Goal: Register for event/course

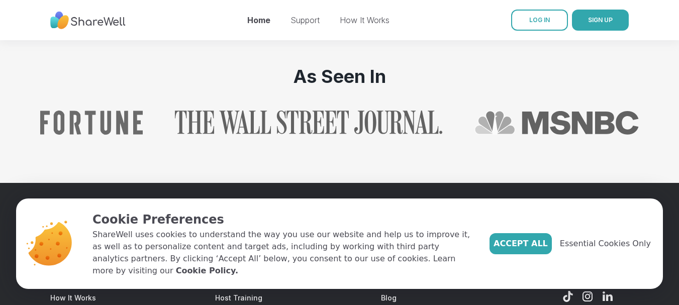
scroll to position [1187, 0]
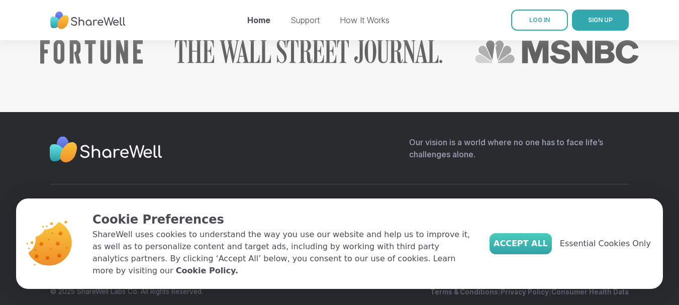
click at [520, 250] on span "Accept All" at bounding box center [520, 244] width 54 height 12
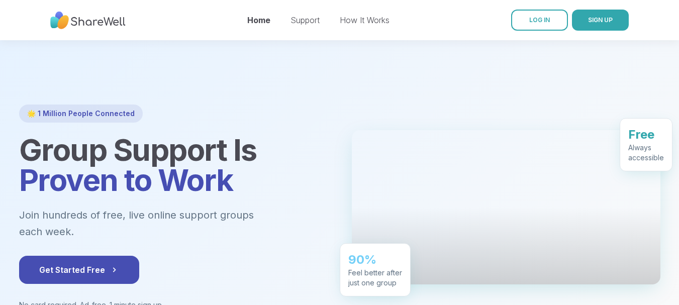
scroll to position [10, 0]
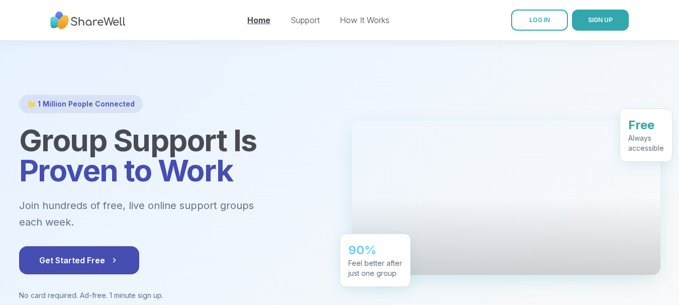
click at [256, 24] on link "Home" at bounding box center [258, 20] width 23 height 10
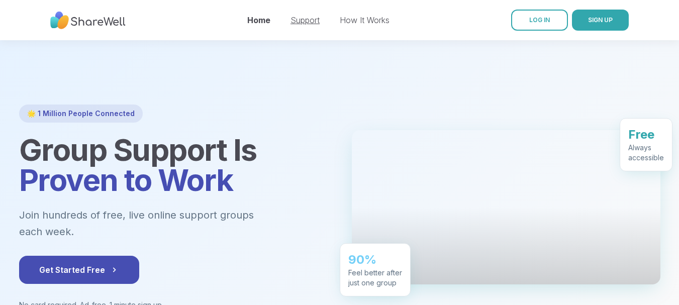
click at [315, 19] on link "Support" at bounding box center [304, 20] width 29 height 10
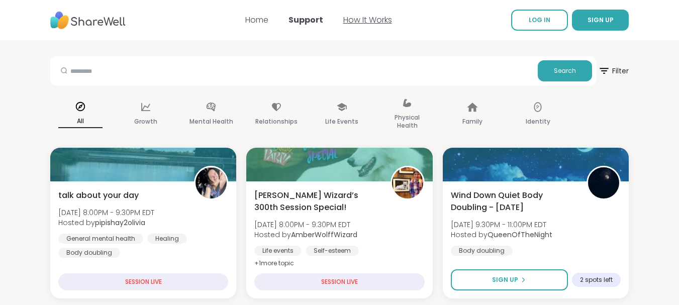
click at [369, 20] on link "How It Works" at bounding box center [367, 20] width 49 height 12
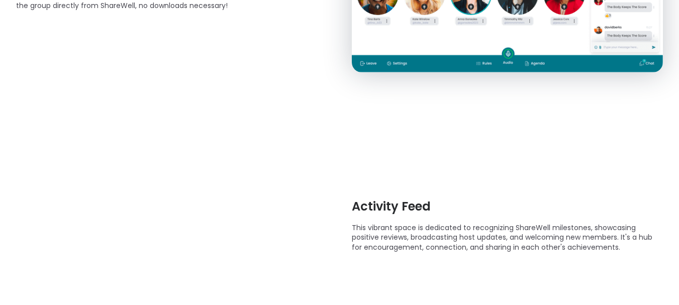
scroll to position [484, 0]
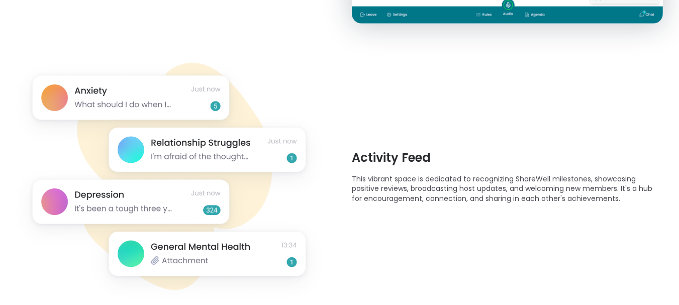
click at [81, 87] on img at bounding box center [171, 176] width 311 height 265
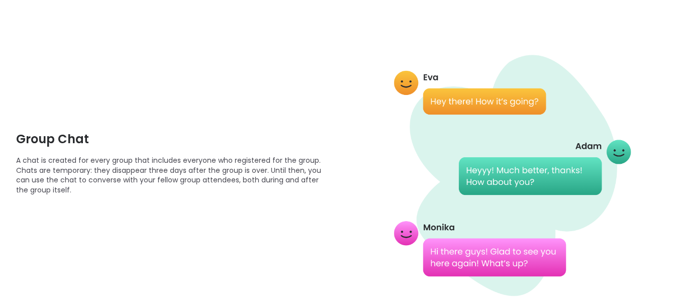
scroll to position [807, 0]
click at [468, 94] on img at bounding box center [507, 162] width 311 height 313
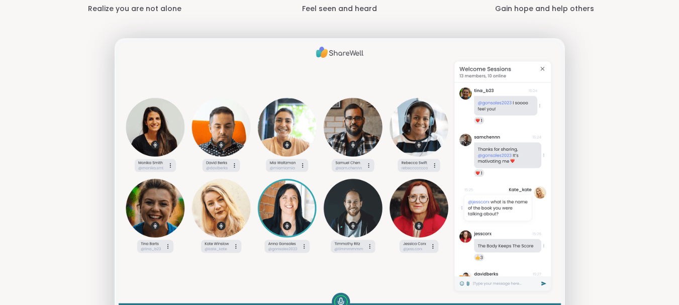
scroll to position [1436, 0]
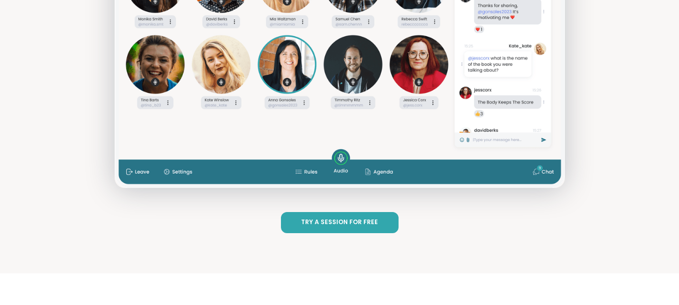
click at [324, 223] on span "Try a Session for Free" at bounding box center [339, 222] width 77 height 9
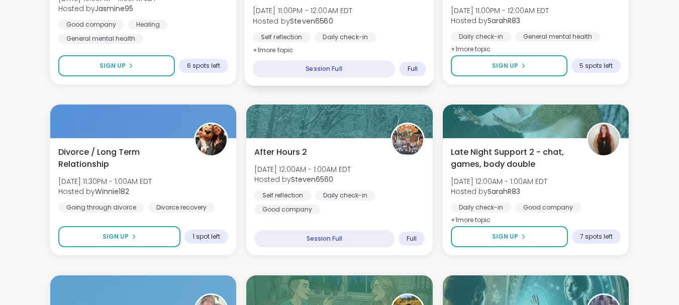
scroll to position [556, 0]
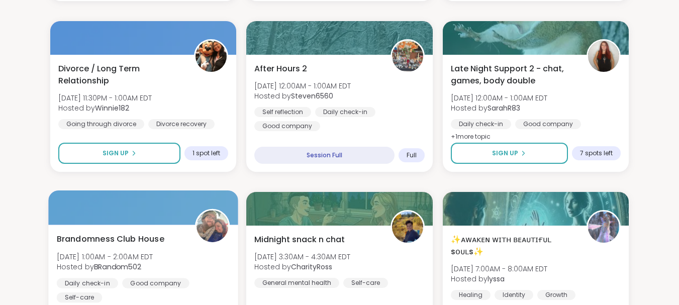
click at [91, 244] on span "Brandomness Club House" at bounding box center [110, 239] width 107 height 12
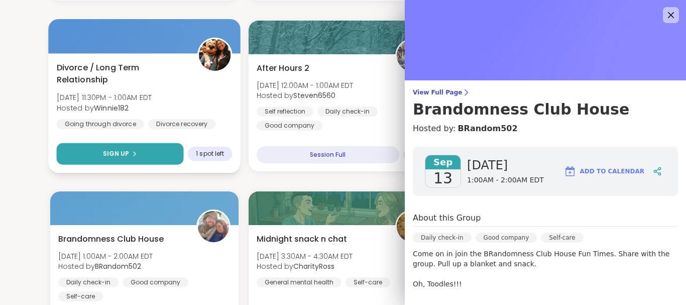
click at [134, 155] on icon at bounding box center [135, 154] width 2 height 4
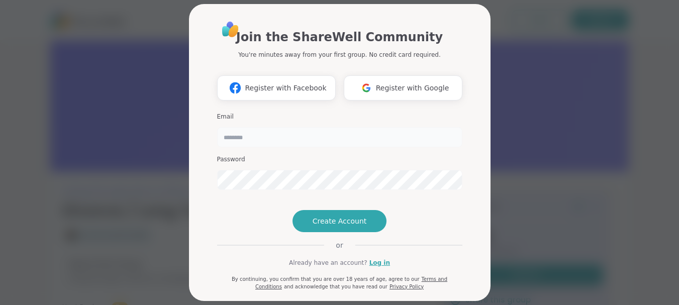
click at [239, 130] on input "email" at bounding box center [339, 137] width 245 height 20
type input "*"
click at [155, 127] on div "Join the ShareWell Community You're minutes away from your first group. No cred…" at bounding box center [339, 152] width 667 height 305
click at [63, 179] on div "Join the ShareWell Community You're minutes away from your first group. No cred…" at bounding box center [339, 152] width 667 height 305
click at [78, 186] on div "Join the ShareWell Community You're minutes away from your first group. No cred…" at bounding box center [339, 152] width 667 height 305
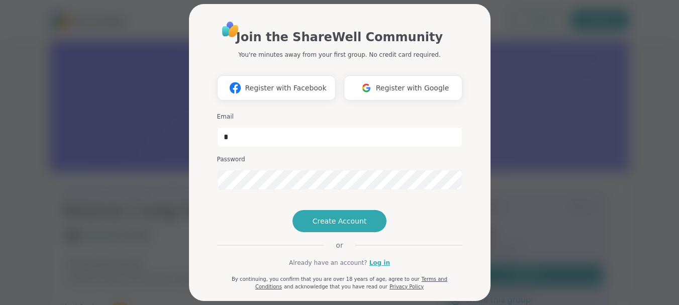
click at [84, 173] on div "Join the ShareWell Community You're minutes away from your first group. No cred…" at bounding box center [339, 152] width 667 height 305
click at [59, 153] on div "Join the ShareWell Community You're minutes away from your first group. No cred…" at bounding box center [339, 152] width 667 height 305
click at [73, 158] on div "Join the ShareWell Community You're minutes away from your first group. No cred…" at bounding box center [339, 152] width 667 height 305
click at [34, 183] on div "Join the ShareWell Community You're minutes away from your first group. No cred…" at bounding box center [339, 152] width 667 height 305
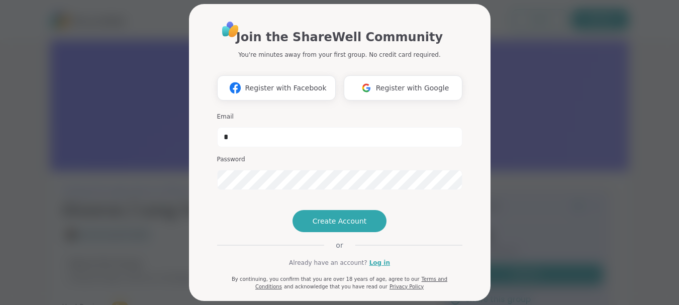
click at [34, 191] on div "Join the ShareWell Community You're minutes away from your first group. No cred…" at bounding box center [339, 152] width 667 height 305
click at [35, 195] on div "Join the ShareWell Community You're minutes away from your first group. No cred…" at bounding box center [339, 152] width 667 height 305
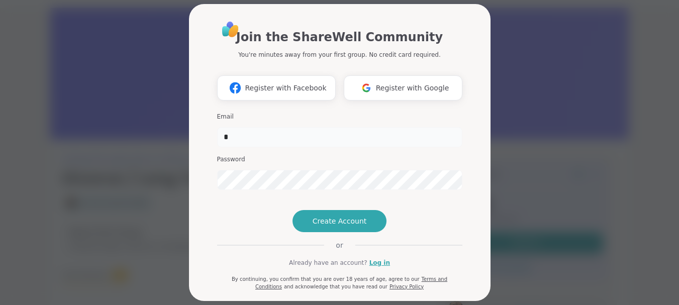
click at [238, 137] on input "*" at bounding box center [339, 137] width 245 height 20
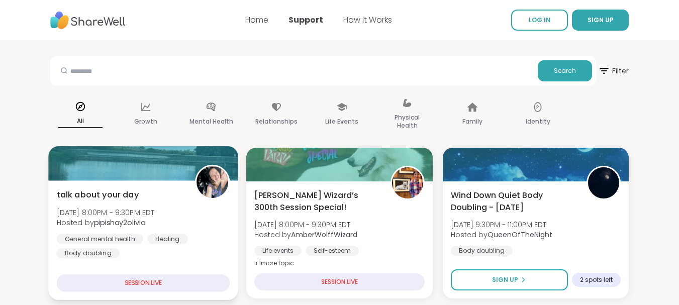
click at [156, 280] on div "SESSION LIVE" at bounding box center [143, 283] width 173 height 18
click at [155, 284] on div "SESSION LIVE" at bounding box center [143, 283] width 173 height 18
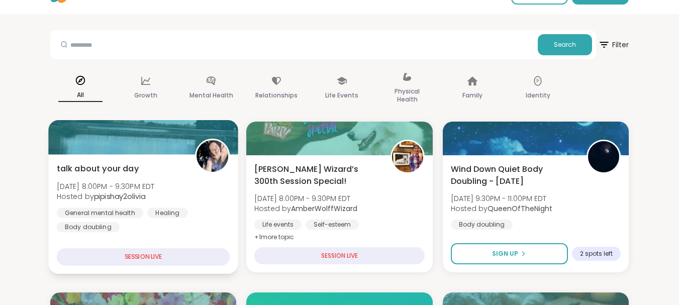
scroll to position [27, 0]
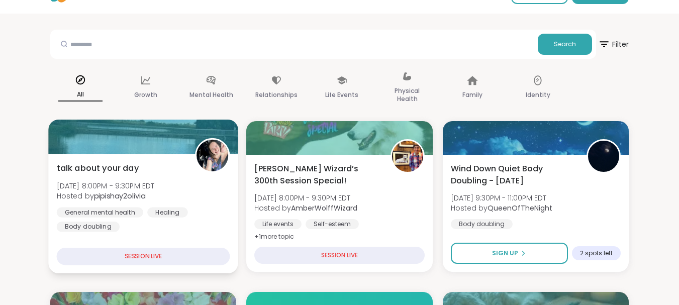
click at [160, 268] on div "talk about your day [DATE] 8:00PM - 9:30PM EDT Hosted by pipishay2olivia Genera…" at bounding box center [143, 214] width 190 height 120
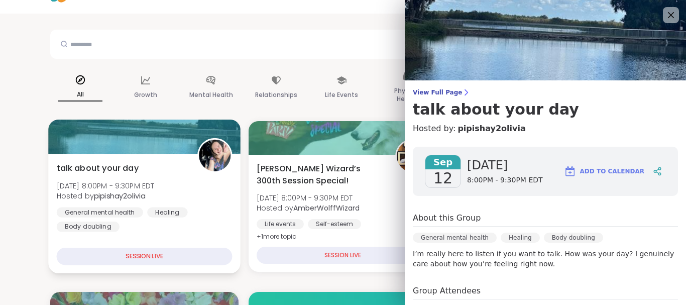
click at [158, 260] on div "SESSION LIVE" at bounding box center [145, 257] width 176 height 18
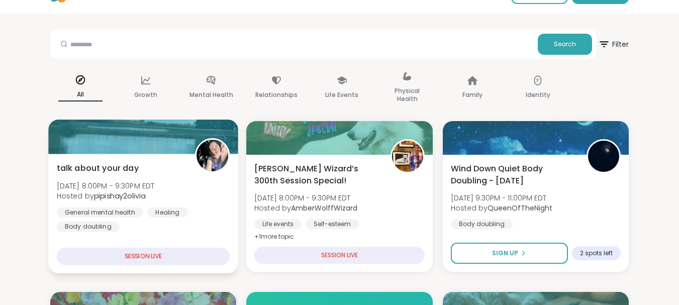
click at [158, 260] on div "SESSION LIVE" at bounding box center [143, 257] width 173 height 18
click at [160, 256] on div "SESSION LIVE" at bounding box center [143, 257] width 173 height 18
click at [149, 256] on div "SESSION LIVE" at bounding box center [143, 257] width 173 height 18
click at [148, 257] on div "SESSION LIVE" at bounding box center [143, 257] width 173 height 18
click at [140, 258] on div "SESSION LIVE" at bounding box center [143, 257] width 173 height 18
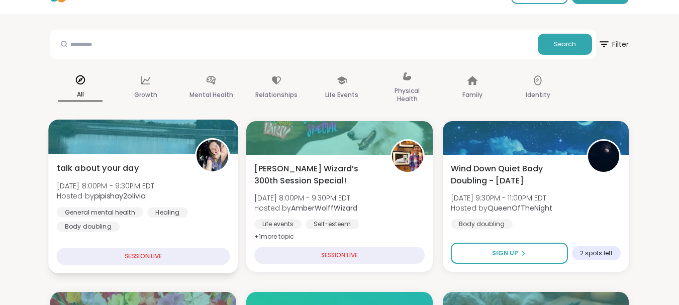
click at [140, 251] on div "SESSION LIVE" at bounding box center [143, 257] width 173 height 18
click at [92, 262] on div "SESSION LIVE" at bounding box center [143, 257] width 173 height 18
click at [106, 260] on div "SESSION LIVE" at bounding box center [143, 257] width 173 height 18
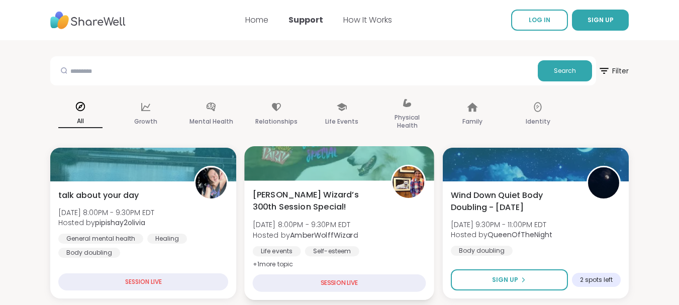
scroll to position [44, 0]
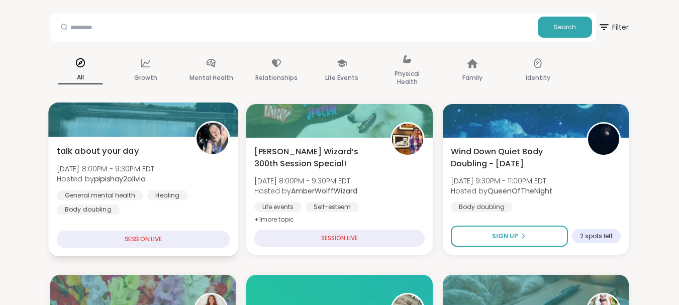
click at [134, 238] on div "SESSION LIVE" at bounding box center [143, 240] width 173 height 18
click at [98, 240] on div "SESSION LIVE" at bounding box center [143, 240] width 173 height 18
click at [101, 244] on div "SESSION LIVE" at bounding box center [143, 240] width 173 height 18
click at [105, 245] on div "SESSION LIVE" at bounding box center [143, 240] width 173 height 18
click at [121, 244] on div "SESSION LIVE" at bounding box center [143, 240] width 173 height 18
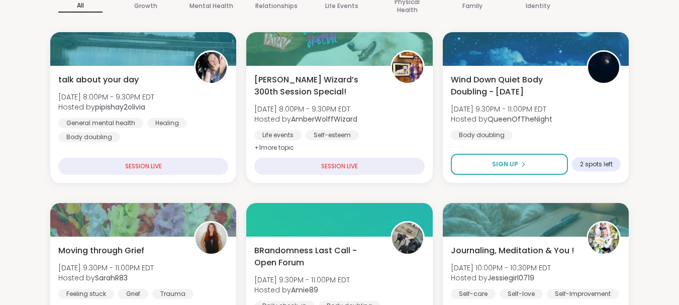
scroll to position [0, 0]
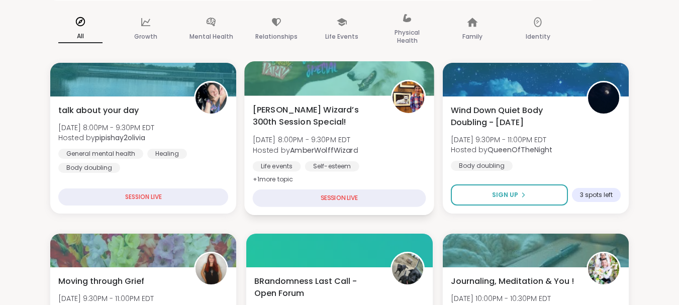
scroll to position [91, 0]
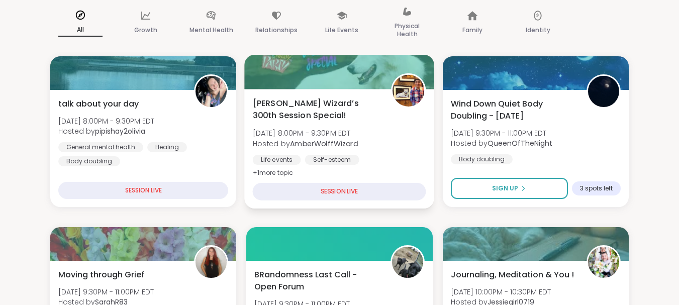
click at [351, 191] on div "SESSION LIVE" at bounding box center [339, 192] width 173 height 18
click at [346, 193] on div "SESSION LIVE" at bounding box center [339, 192] width 173 height 18
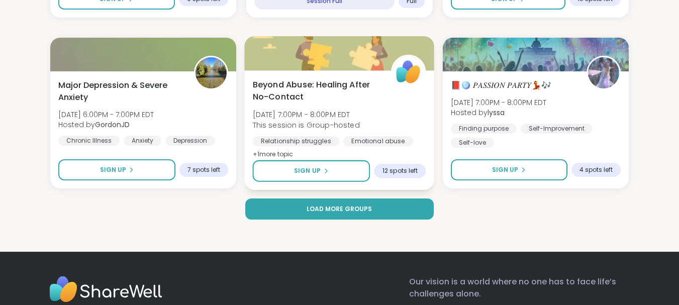
scroll to position [1989, 0]
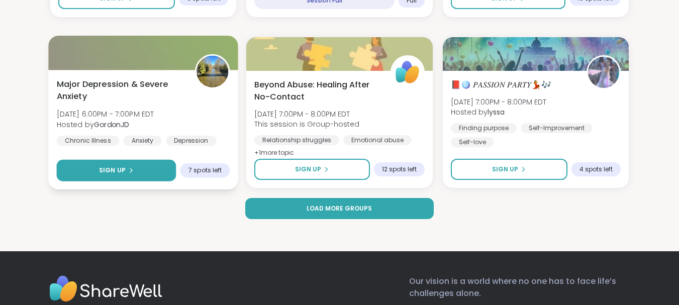
click at [130, 169] on icon at bounding box center [131, 170] width 2 height 4
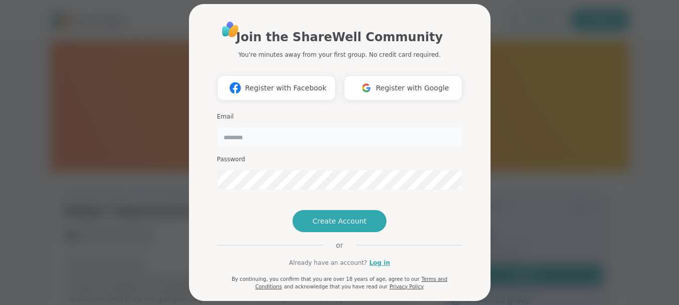
click at [239, 138] on input "email" at bounding box center [339, 137] width 245 height 20
click at [533, 115] on div "Join the ShareWell Community You're minutes away from your first group. No cred…" at bounding box center [339, 152] width 667 height 305
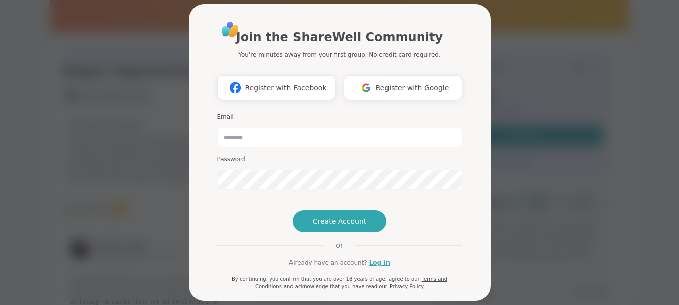
scroll to position [16, 0]
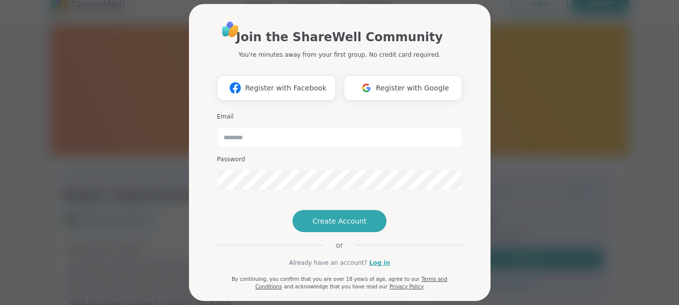
click at [532, 67] on div "Join the ShareWell Community You're minutes away from your first group. No cred…" at bounding box center [339, 152] width 667 height 305
click at [80, 90] on div "Join the ShareWell Community You're minutes away from your first group. No cred…" at bounding box center [339, 152] width 667 height 305
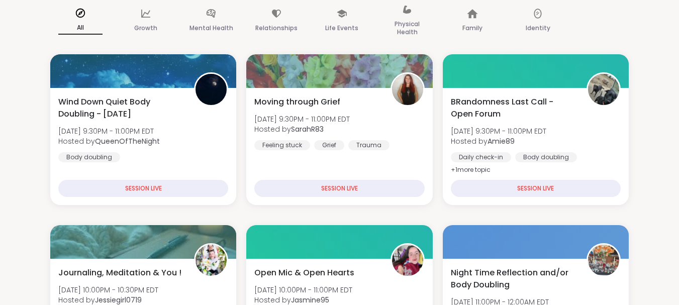
scroll to position [103, 0]
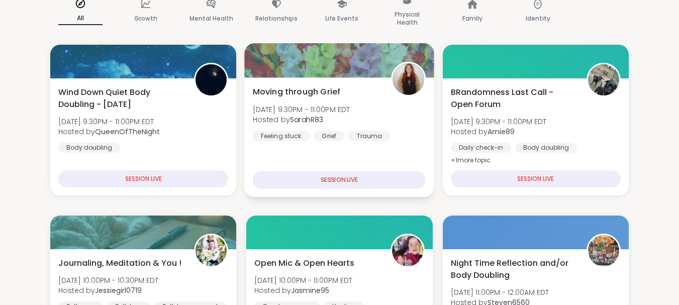
click at [295, 178] on div "SESSION LIVE" at bounding box center [339, 180] width 173 height 18
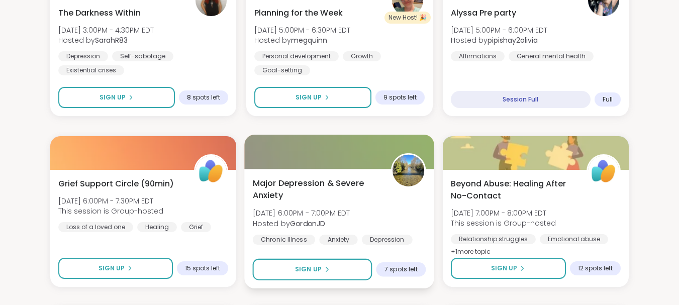
scroll to position [1720, 0]
